Goal: Task Accomplishment & Management: Use online tool/utility

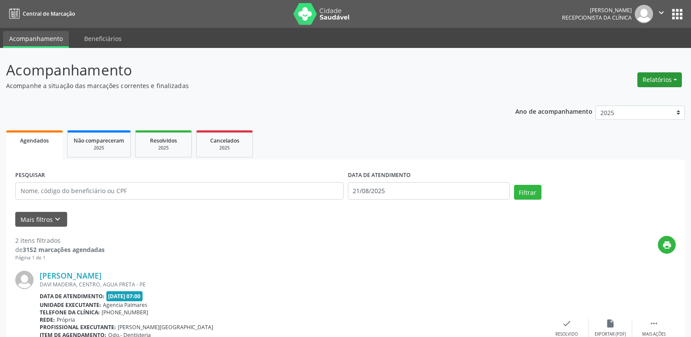
click at [669, 78] on button "Relatórios" at bounding box center [660, 79] width 45 height 15
click at [630, 96] on link "Agendamentos" at bounding box center [636, 98] width 94 height 12
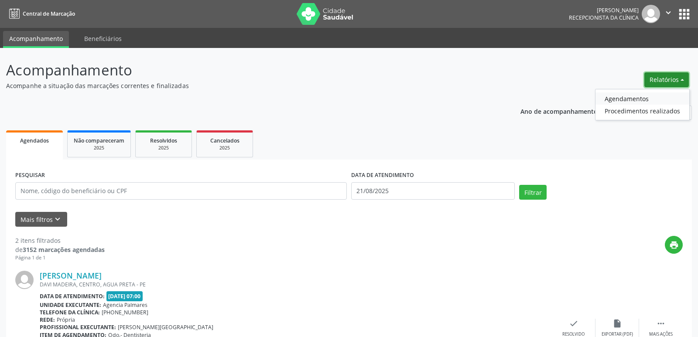
select select "7"
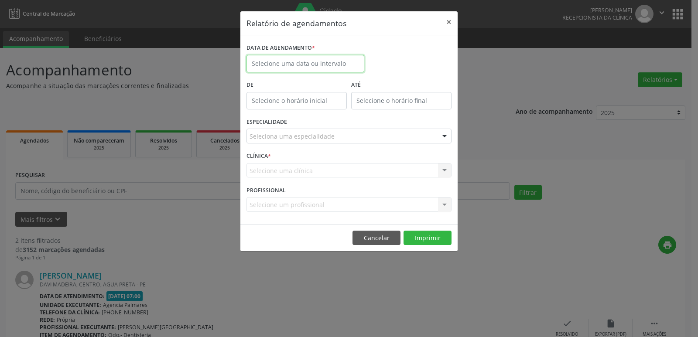
click at [323, 65] on body "Central de Marcação [PERSON_NAME] Recepcionista da clínica  Configurações Sair…" at bounding box center [349, 168] width 698 height 337
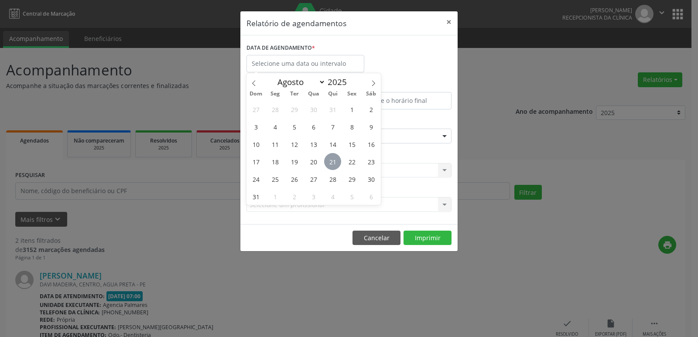
click at [331, 164] on span "21" at bounding box center [332, 161] width 17 height 17
type input "21/08/2025"
click at [331, 164] on span "21" at bounding box center [332, 161] width 17 height 17
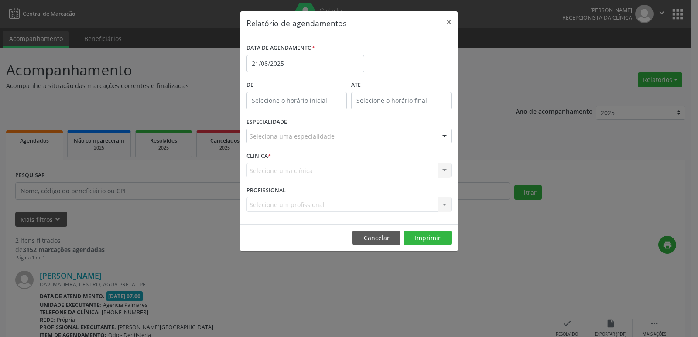
click at [342, 133] on div "Seleciona uma especialidade" at bounding box center [348, 136] width 205 height 15
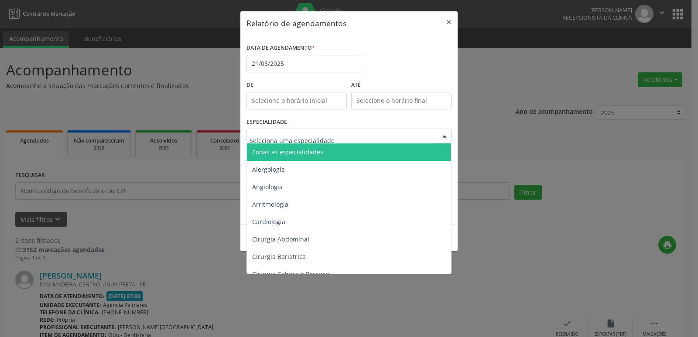
click at [306, 140] on input "text" at bounding box center [342, 140] width 184 height 17
click at [299, 152] on span "Todas as especialidades" at bounding box center [287, 152] width 71 height 8
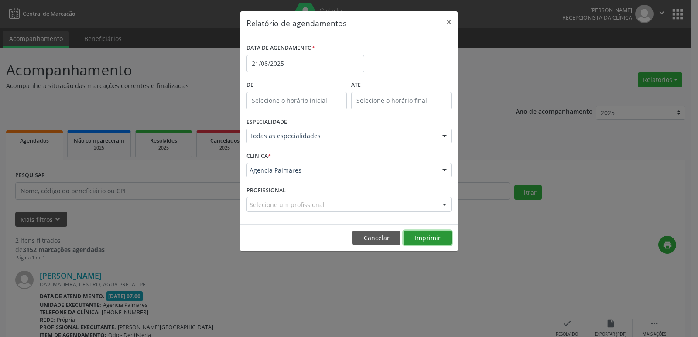
click at [429, 238] on button "Imprimir" at bounding box center [428, 238] width 48 height 15
